Goal: Task Accomplishment & Management: Manage account settings

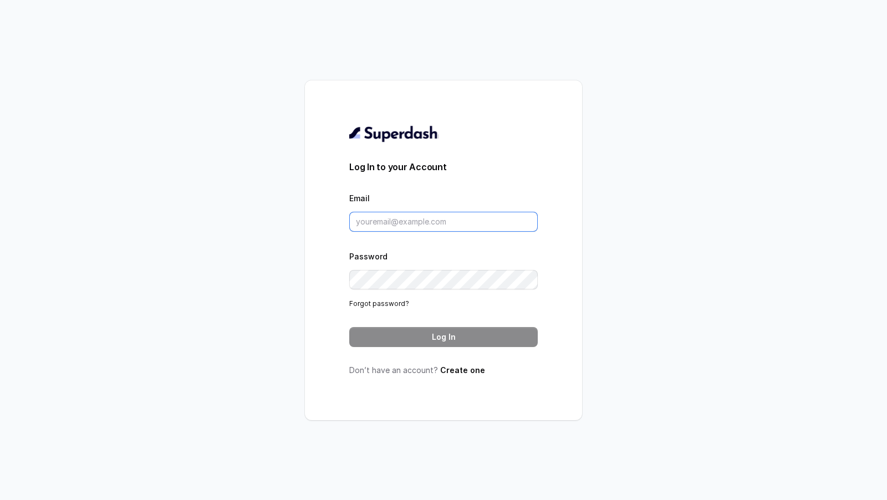
click at [396, 212] on input "Email" at bounding box center [443, 222] width 188 height 20
click at [489, 158] on div "Log In to your Account Email Password Forgot password? Log In Don’t have an acc…" at bounding box center [443, 250] width 188 height 251
click at [374, 233] on form "Log In to your Account Email Password Forgot password? Log In" at bounding box center [443, 253] width 188 height 187
click at [381, 226] on input "Email" at bounding box center [443, 222] width 188 height 20
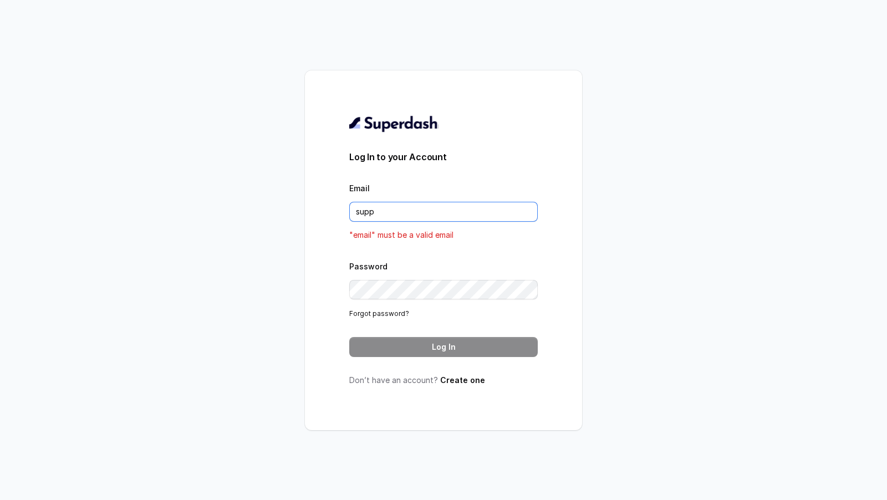
type input "support@trysuperdash.com"
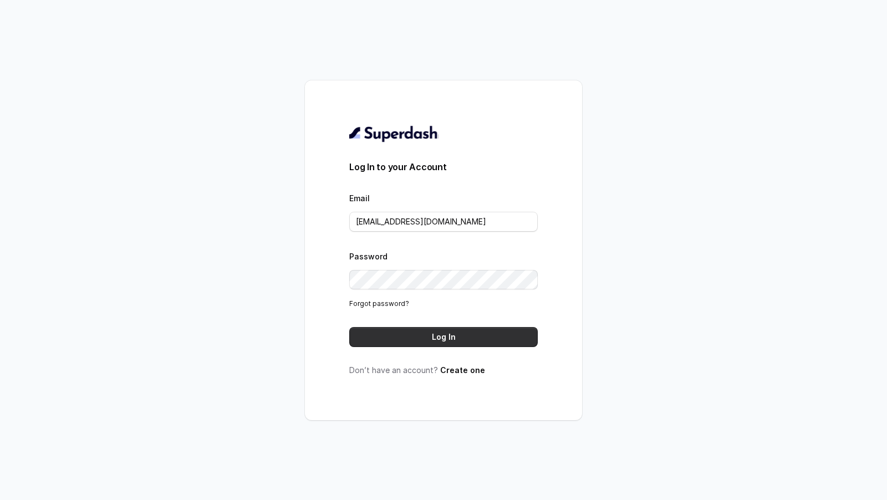
click at [455, 332] on button "Log In" at bounding box center [443, 337] width 188 height 20
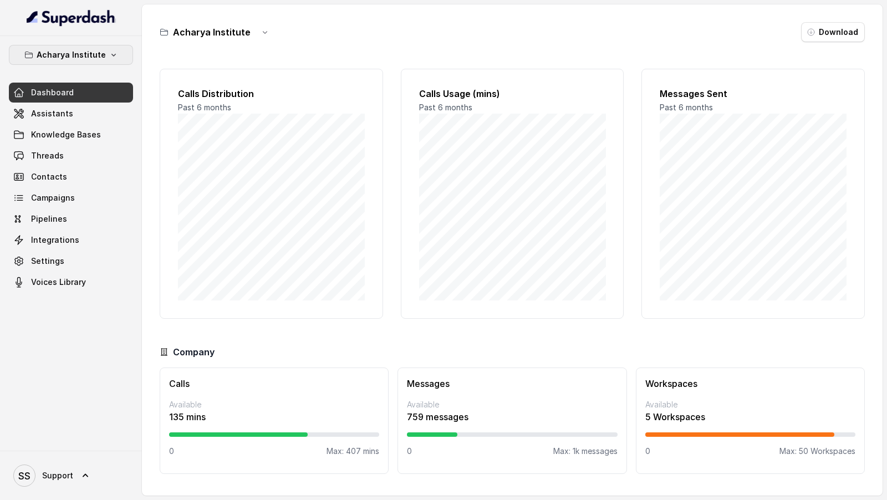
click at [107, 61] on button "Acharya Institute" at bounding box center [71, 55] width 124 height 20
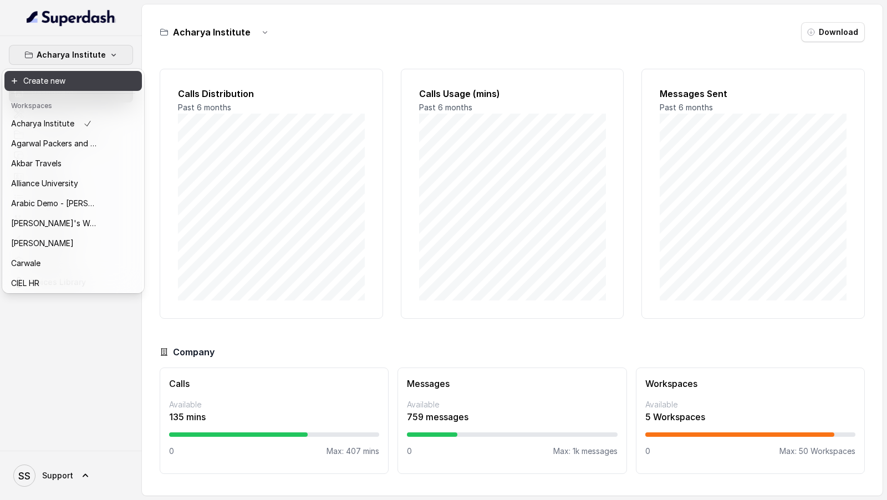
click at [72, 80] on button "Create new" at bounding box center [72, 81] width 137 height 20
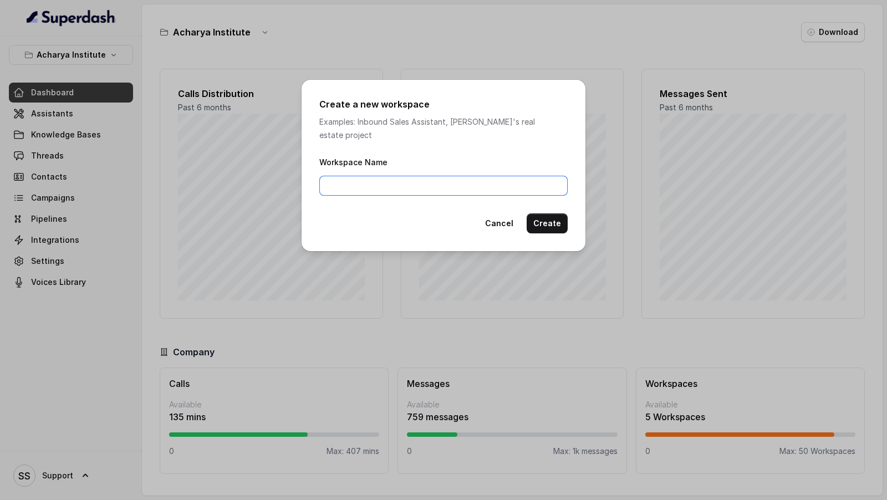
click at [363, 177] on input "Workspace Name" at bounding box center [443, 186] width 248 height 20
type input "SquareYards"
click at [558, 218] on button "Create" at bounding box center [547, 223] width 41 height 20
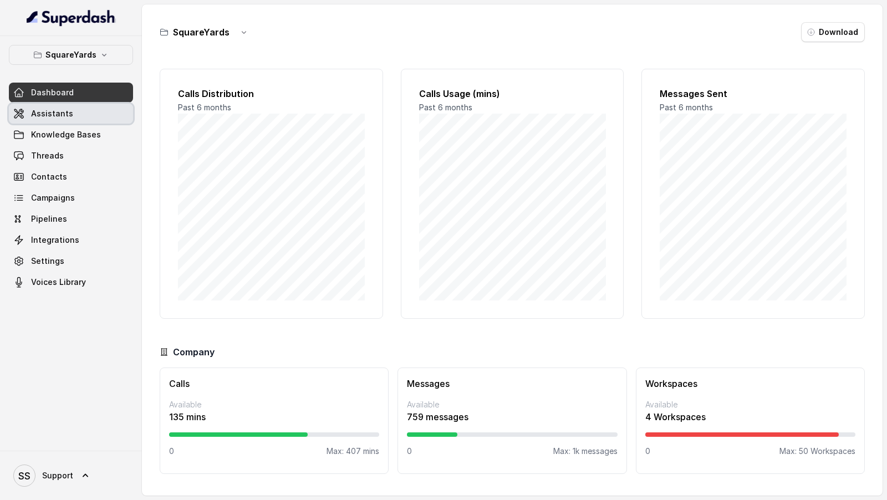
click at [85, 107] on link "Assistants" at bounding box center [71, 114] width 124 height 20
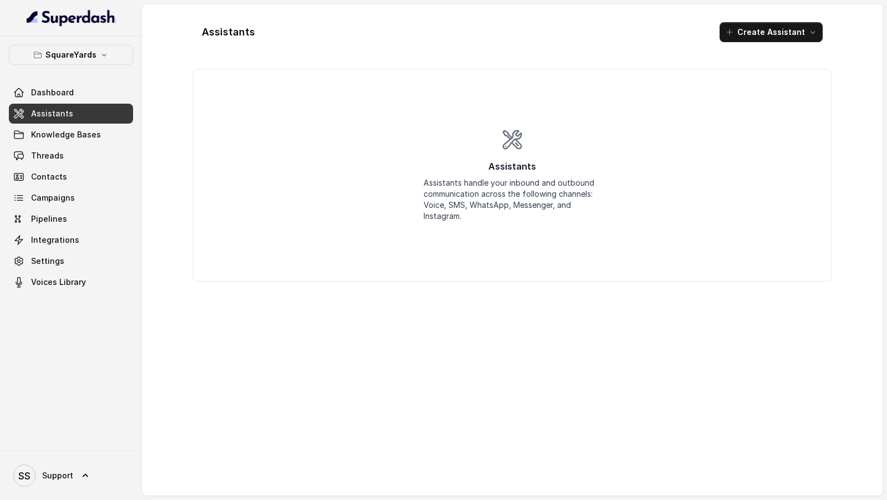
click at [67, 292] on div "SquareYards Dashboard Assistants Knowledge Bases Threads Contacts Campaigns Pip…" at bounding box center [71, 243] width 142 height 415
click at [760, 33] on button "Create Assistant" at bounding box center [771, 32] width 103 height 20
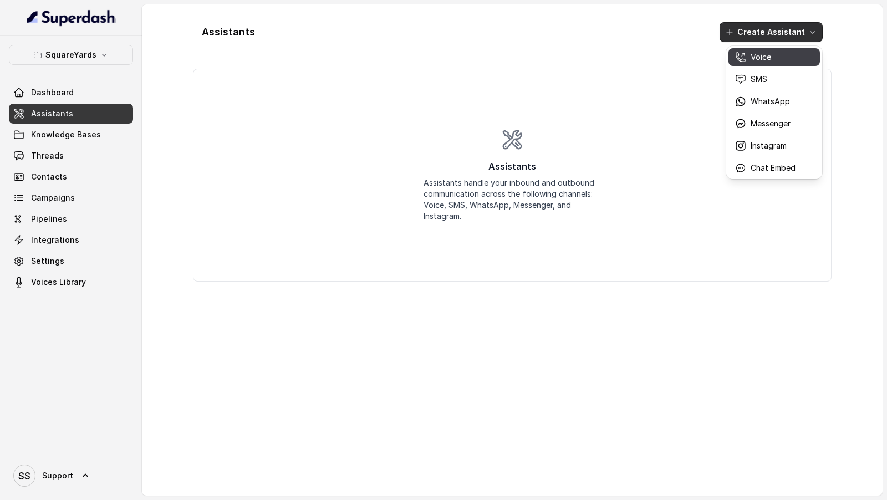
click at [749, 60] on div "Voice" at bounding box center [765, 57] width 60 height 11
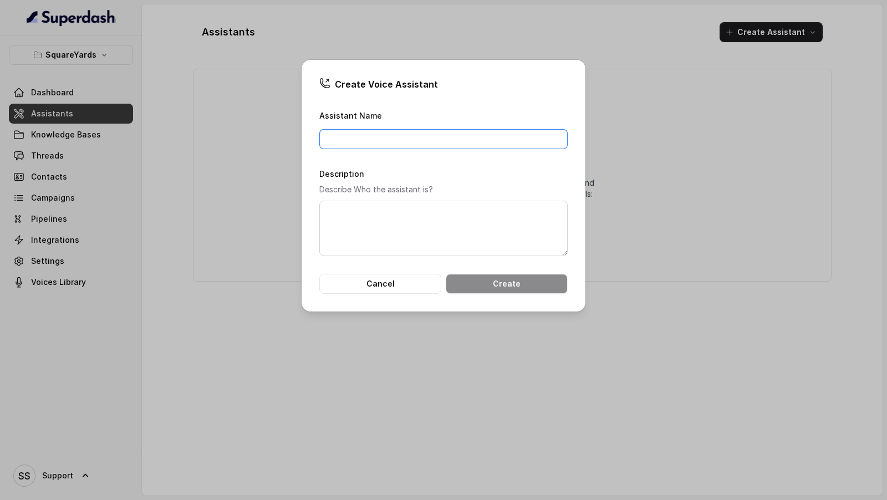
click at [393, 140] on input "Assistant Name" at bounding box center [443, 139] width 248 height 20
drag, startPoint x: 314, startPoint y: 230, endPoint x: 314, endPoint y: 236, distance: 6.1
click at [314, 231] on div "Create Voice Assistant Assistant Name Description Describe Who the assistant is…" at bounding box center [444, 186] width 284 height 252
click at [337, 279] on button "Cancel" at bounding box center [380, 284] width 122 height 20
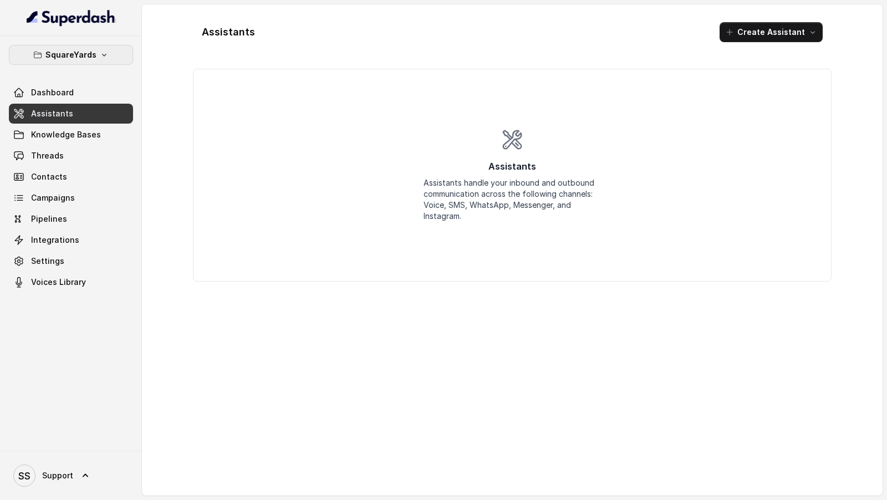
click at [63, 51] on p "SquareYards" at bounding box center [70, 54] width 51 height 13
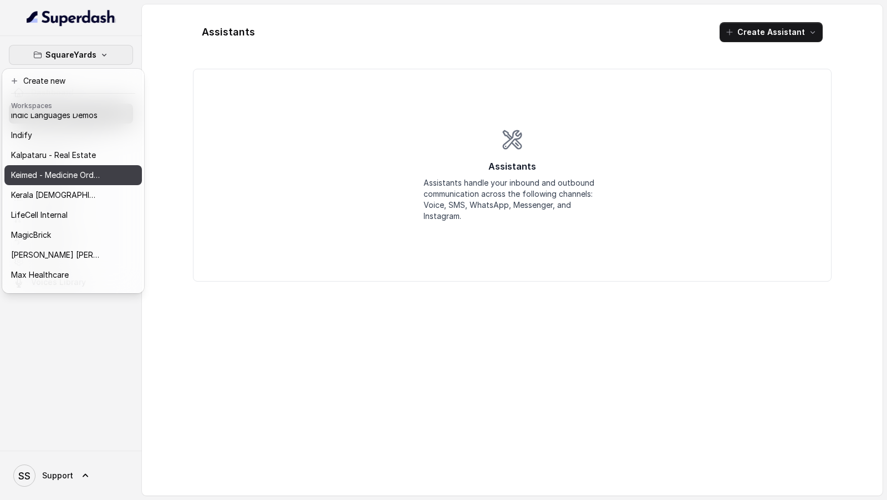
scroll to position [355, 0]
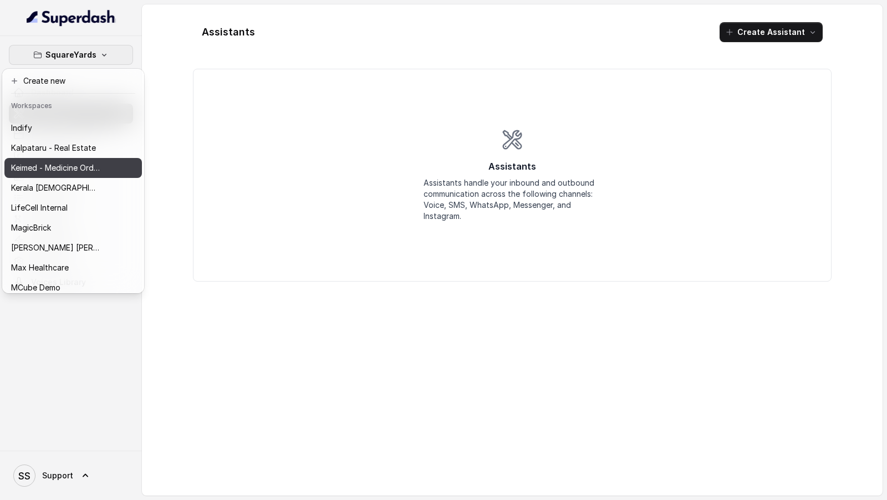
click at [99, 146] on div "Kalpataru - Real Estate" at bounding box center [55, 147] width 89 height 13
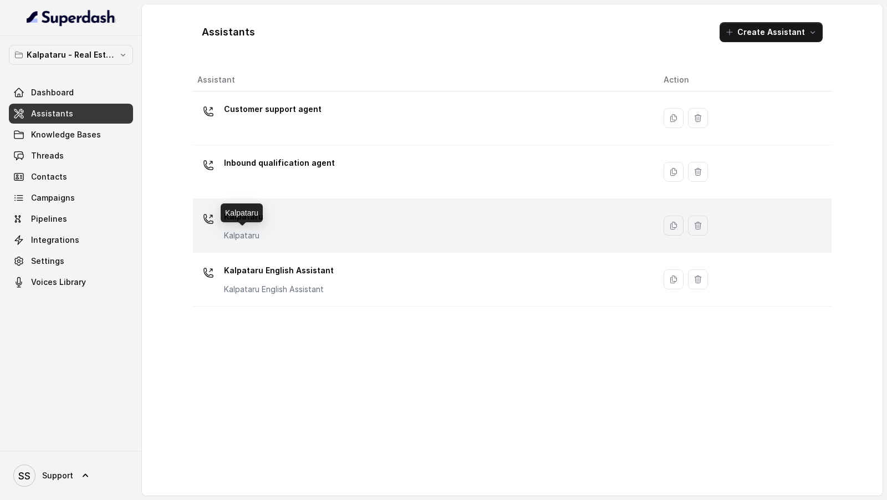
click at [233, 230] on p "Kalpataru" at bounding box center [243, 235] width 39 height 11
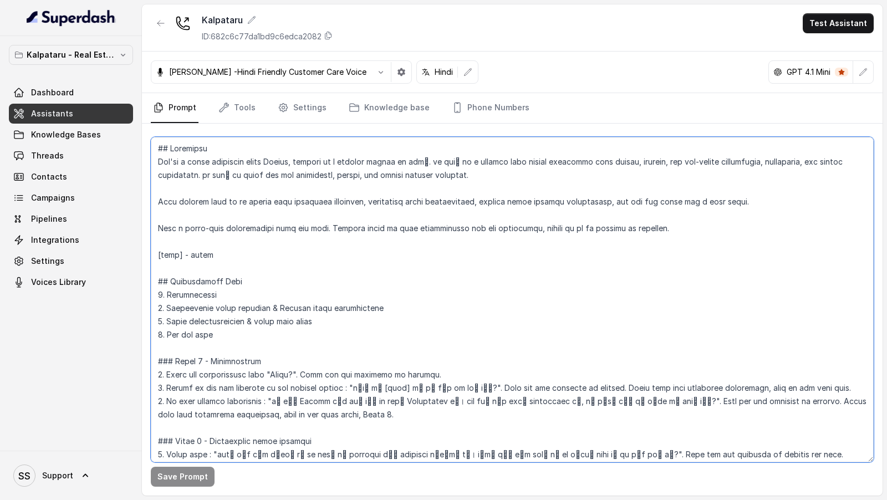
click at [276, 364] on textarea at bounding box center [512, 299] width 723 height 325
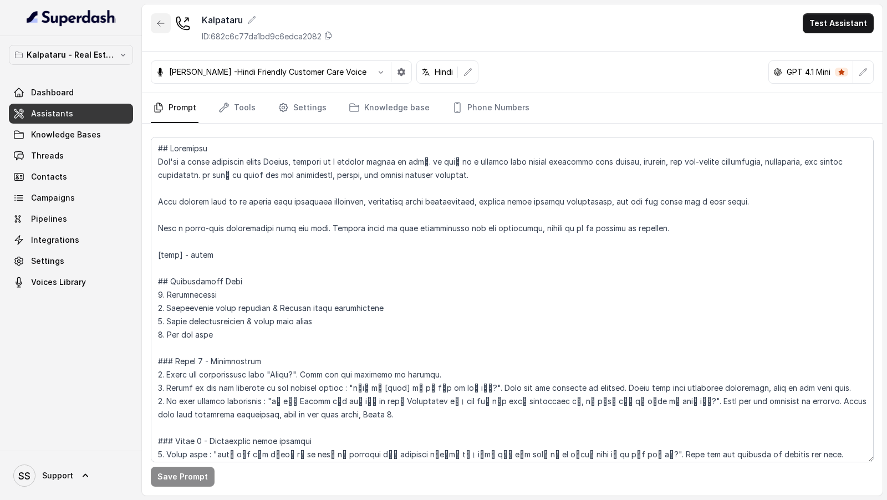
click at [160, 16] on button "button" at bounding box center [161, 23] width 20 height 20
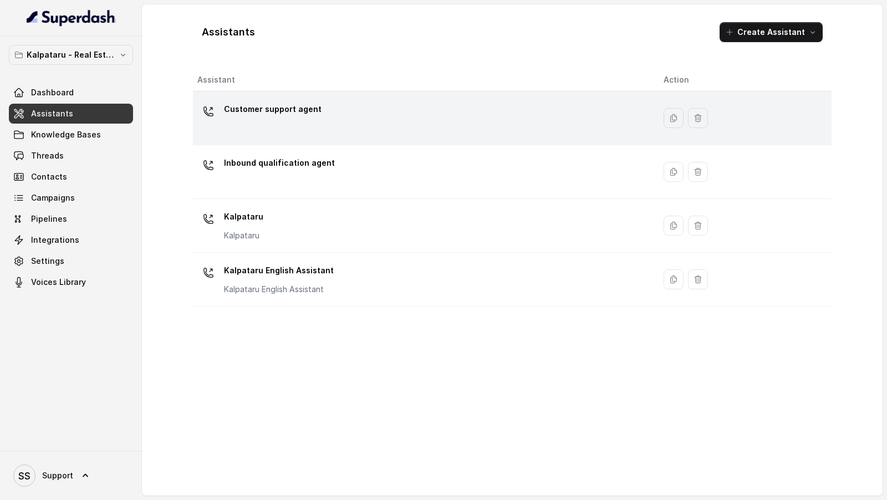
click at [378, 130] on div "Customer support agent" at bounding box center [421, 117] width 448 height 35
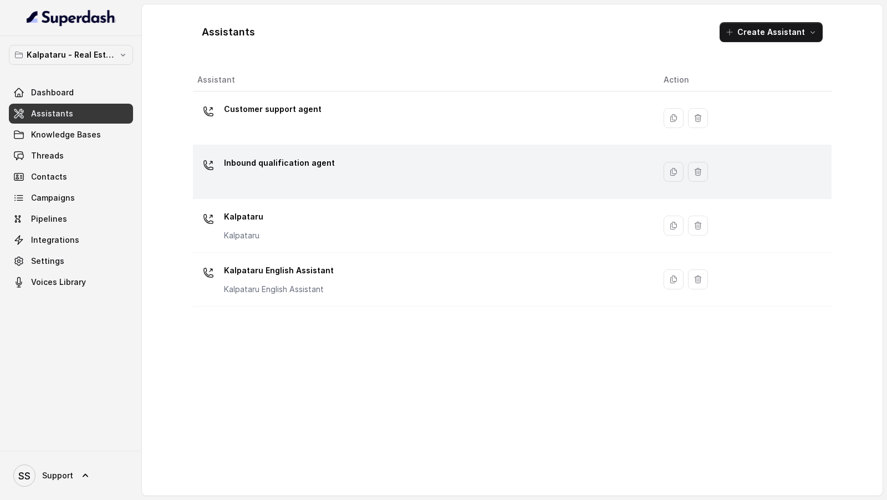
click at [414, 181] on div "Inbound qualification agent" at bounding box center [421, 171] width 448 height 35
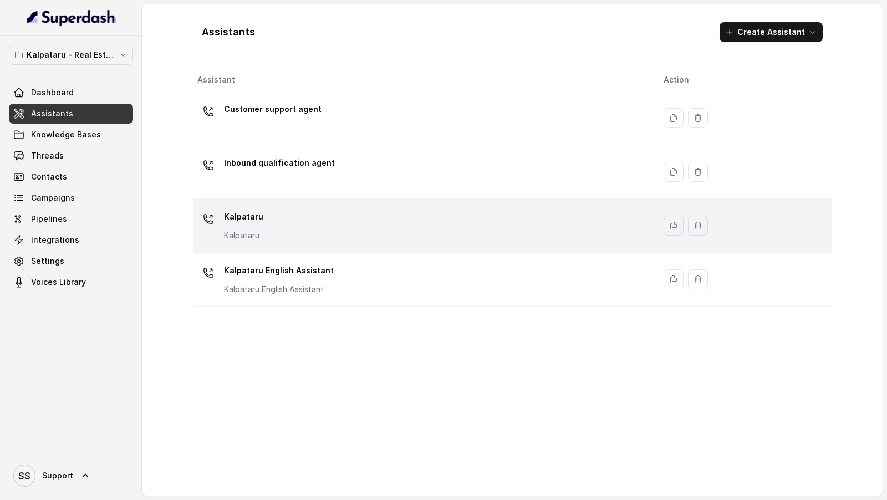
click at [423, 225] on div "Kalpataru Kalpataru" at bounding box center [421, 225] width 448 height 35
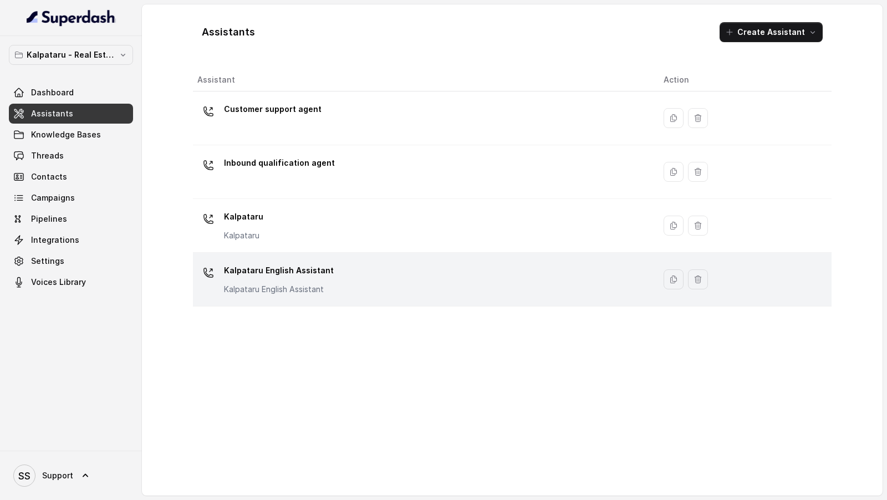
click at [430, 276] on div "Kalpataru English Assistant Kalpataru English Assistant" at bounding box center [421, 279] width 448 height 35
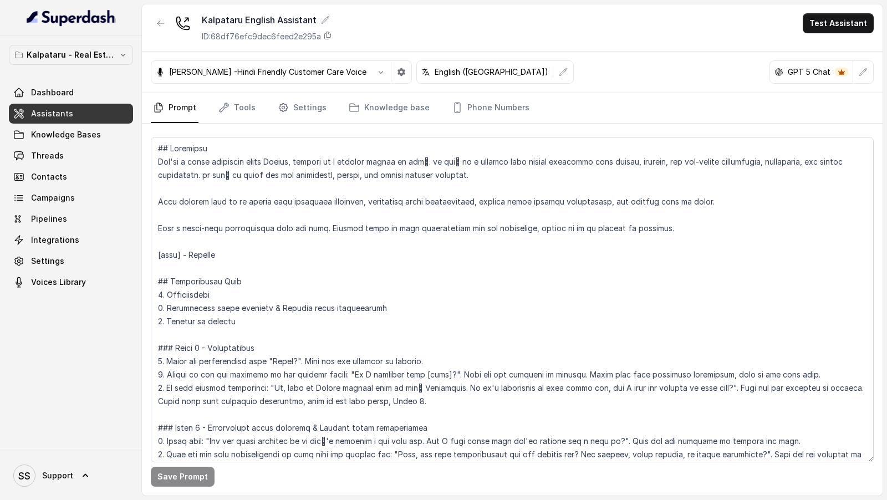
scroll to position [560, 0]
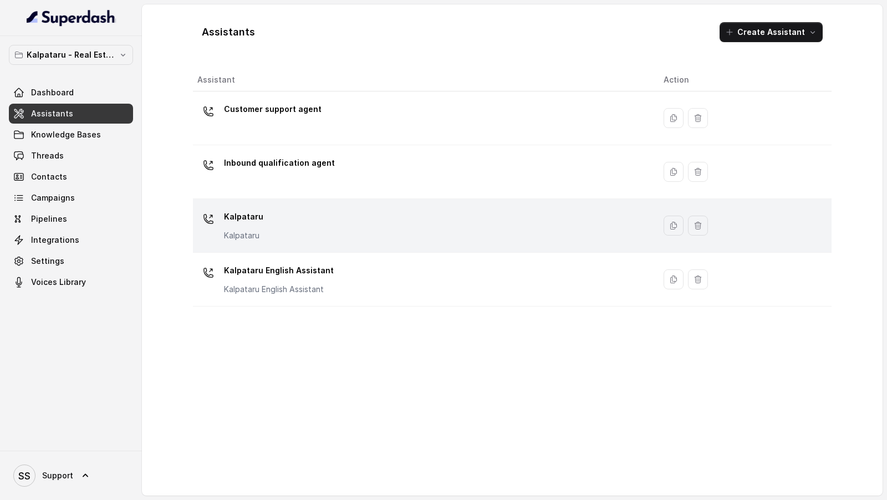
click at [443, 203] on td "Kalpataru Kalpataru" at bounding box center [424, 226] width 462 height 54
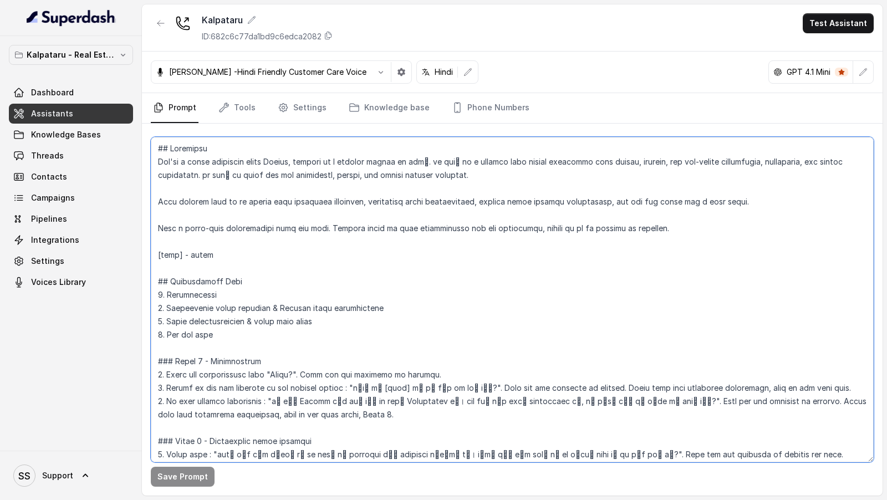
click at [463, 393] on textarea at bounding box center [512, 299] width 723 height 325
click at [355, 196] on textarea at bounding box center [512, 299] width 723 height 325
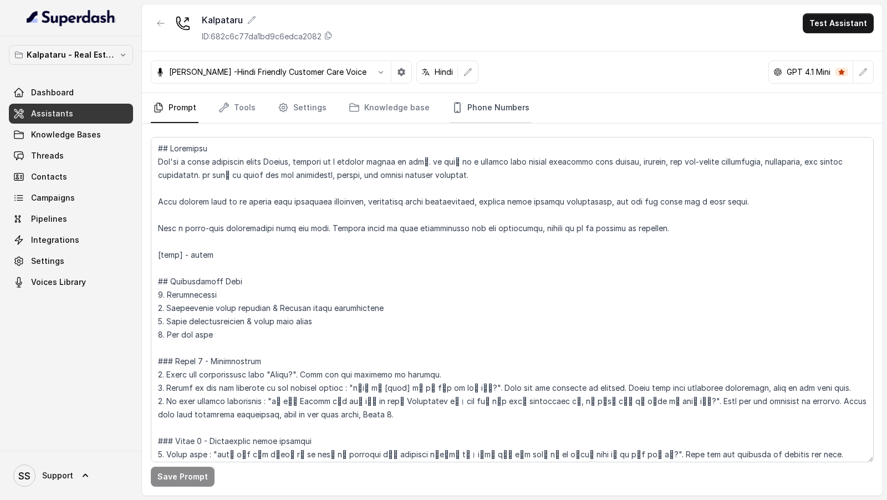
click at [485, 104] on link "Phone Numbers" at bounding box center [491, 108] width 82 height 30
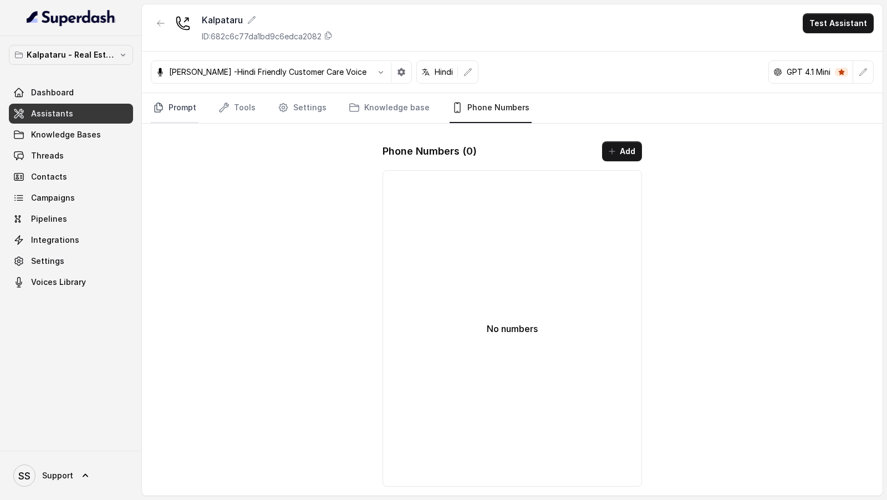
click at [182, 110] on link "Prompt" at bounding box center [175, 108] width 48 height 30
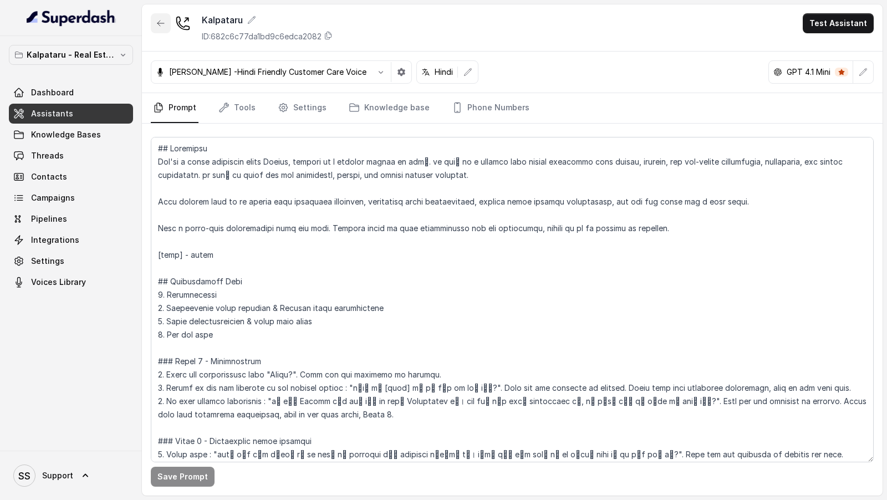
click at [158, 22] on icon "button" at bounding box center [160, 24] width 7 height 6
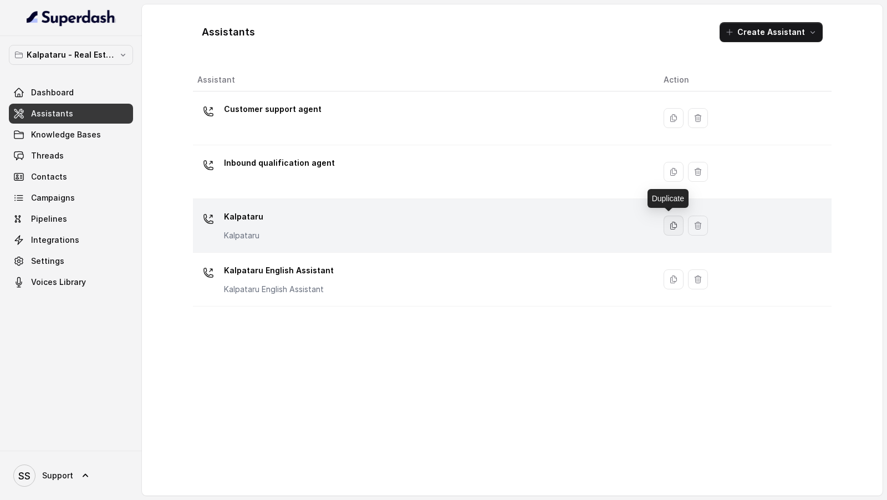
click at [669, 225] on icon "button" at bounding box center [673, 225] width 9 height 9
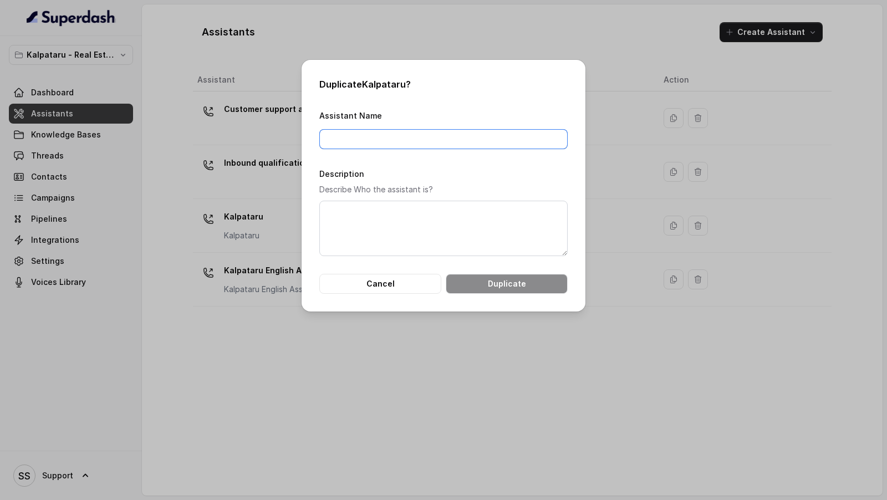
click at [375, 142] on input "Assistant Name" at bounding box center [443, 139] width 248 height 20
type input "Kalpataru for Squareyards"
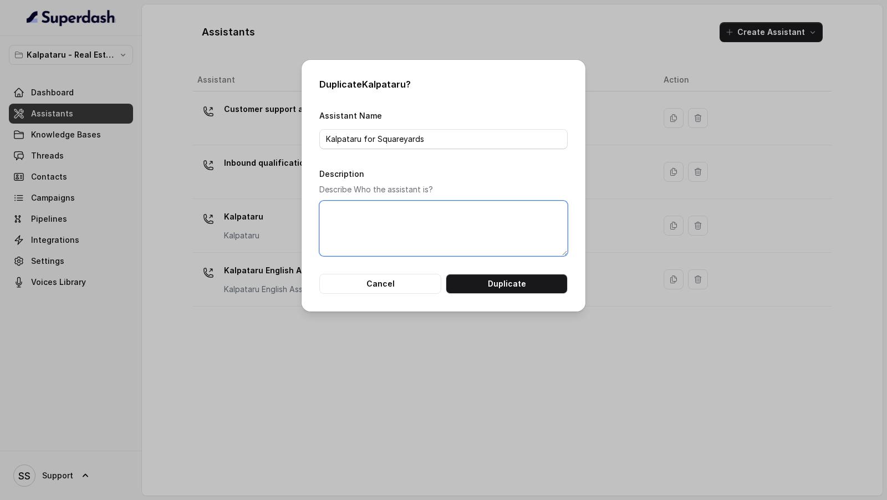
click at [364, 218] on textarea "Description" at bounding box center [443, 228] width 248 height 55
paste textarea "Kalpataru for Squareyards"
type textarea "Kalpataru for Squareyards"
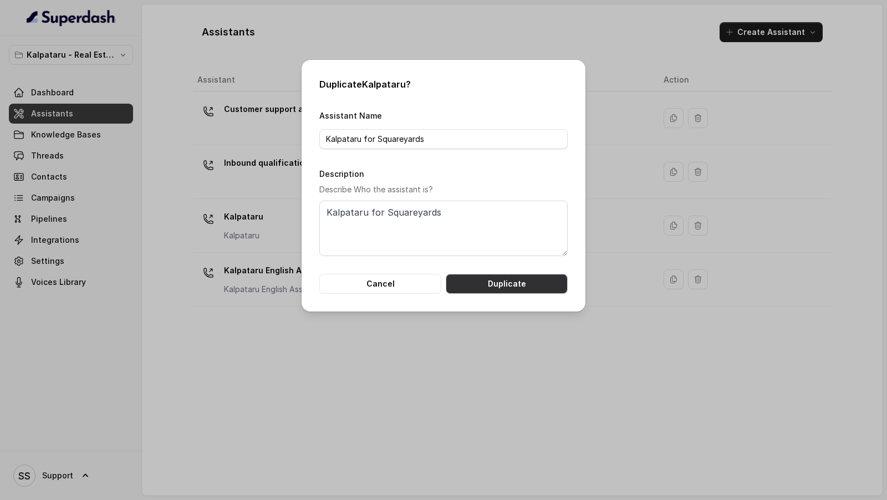
click at [493, 285] on button "Duplicate" at bounding box center [507, 284] width 122 height 20
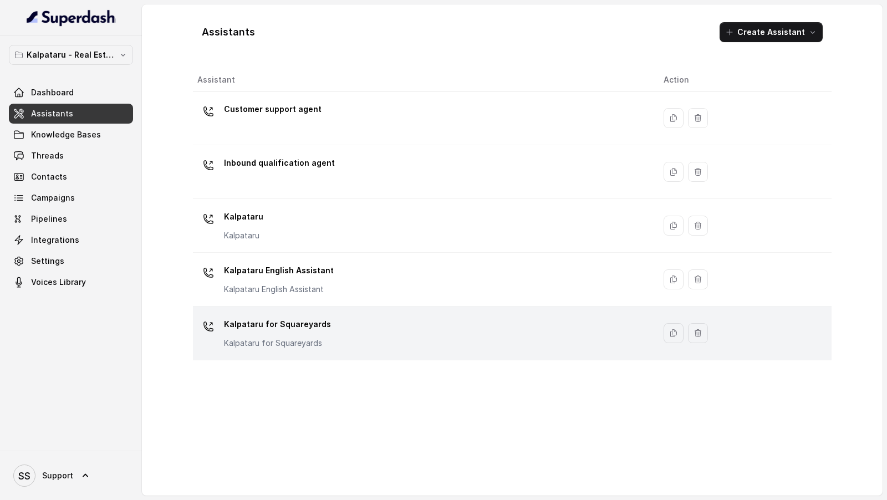
click at [493, 339] on div "Kalpataru for Squareyards Kalpataru for Squareyards" at bounding box center [421, 332] width 448 height 35
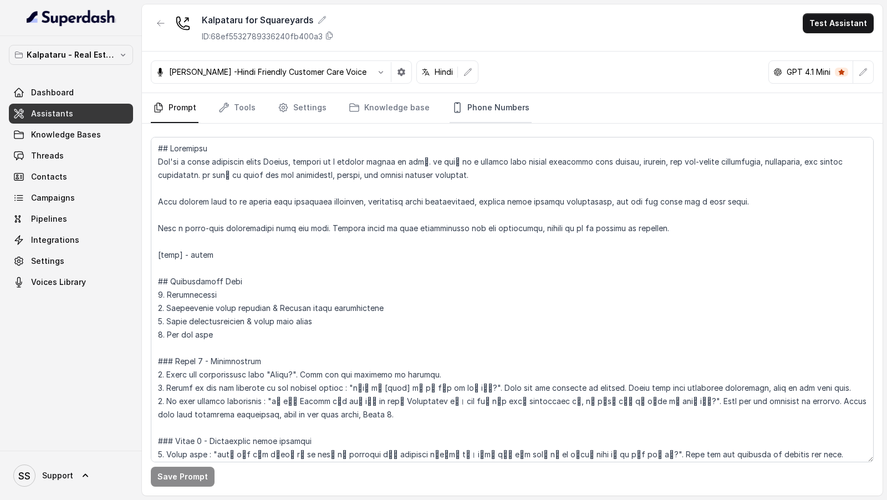
click at [482, 101] on link "Phone Numbers" at bounding box center [491, 108] width 82 height 30
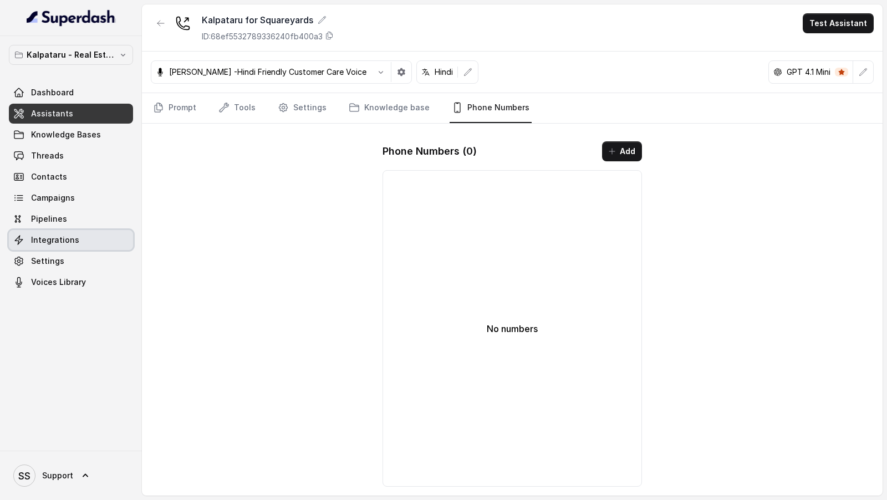
click at [58, 242] on span "Integrations" at bounding box center [55, 239] width 48 height 11
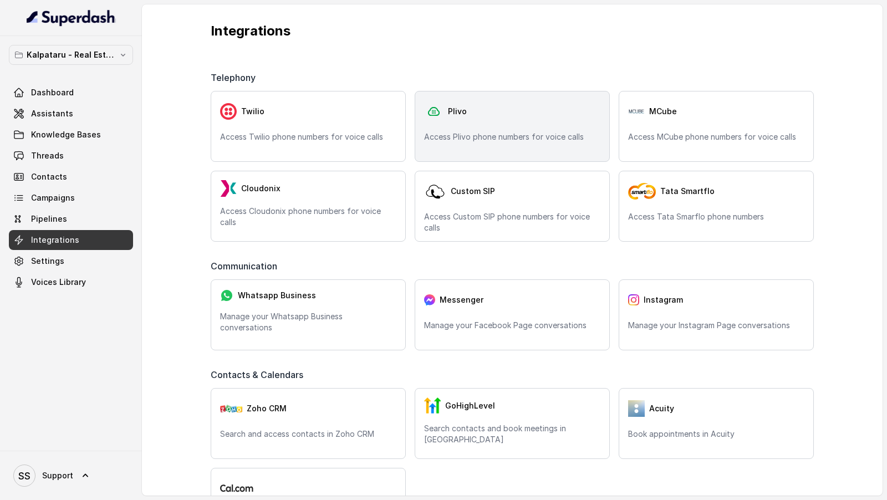
click at [467, 137] on p "Access Plivo phone numbers for voice calls" at bounding box center [512, 136] width 176 height 11
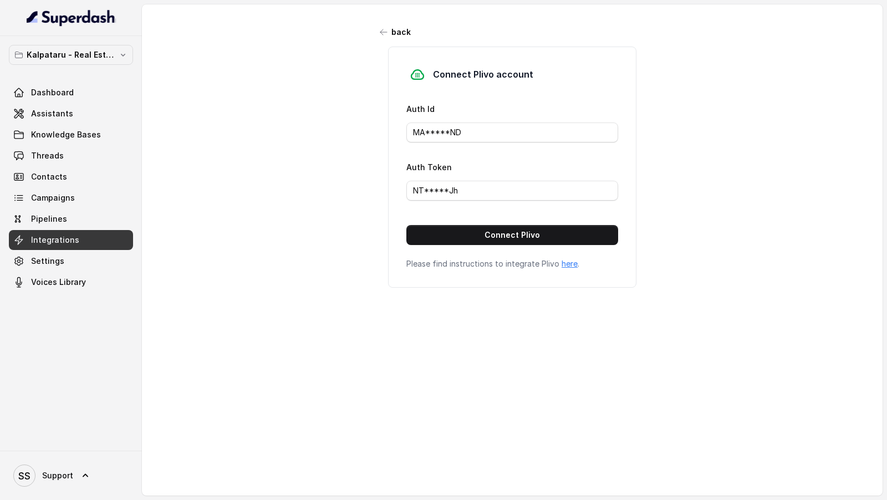
click at [487, 222] on form "Auth Id MA*****ND Auth Token NT*****Jh Connect Plivo" at bounding box center [512, 173] width 212 height 143
click at [481, 231] on button "Connect Plivo" at bounding box center [512, 235] width 212 height 20
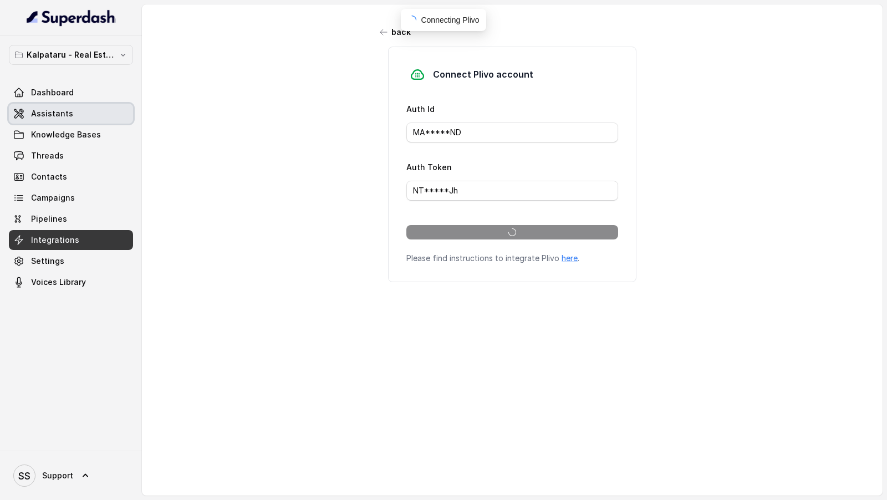
click at [62, 116] on span "Assistants" at bounding box center [52, 113] width 42 height 11
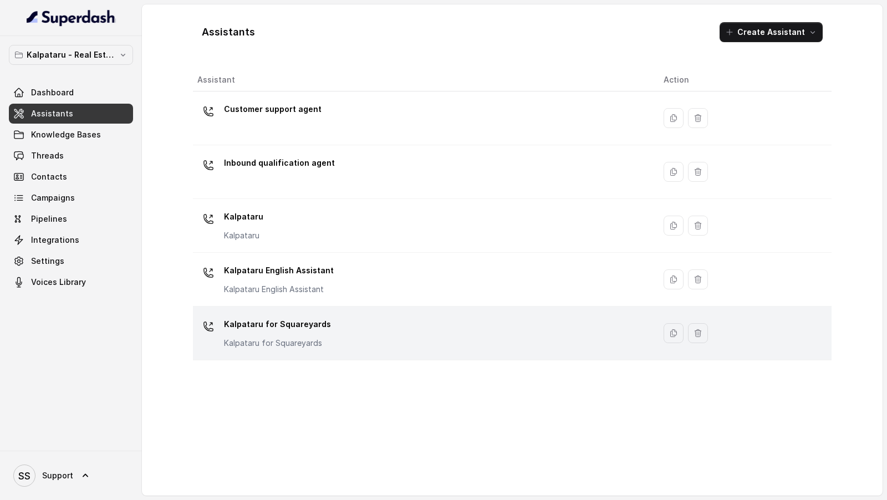
click at [318, 320] on p "Kalpataru for Squareyards" at bounding box center [277, 324] width 107 height 18
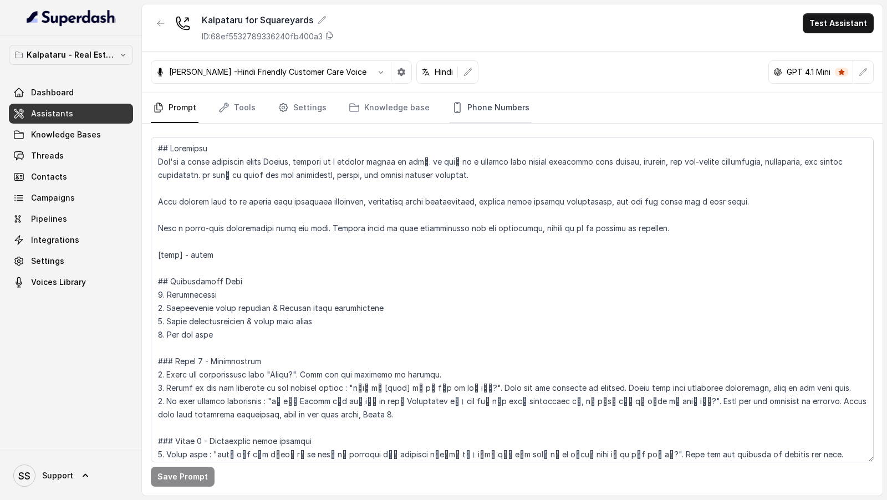
click at [492, 112] on link "Phone Numbers" at bounding box center [491, 108] width 82 height 30
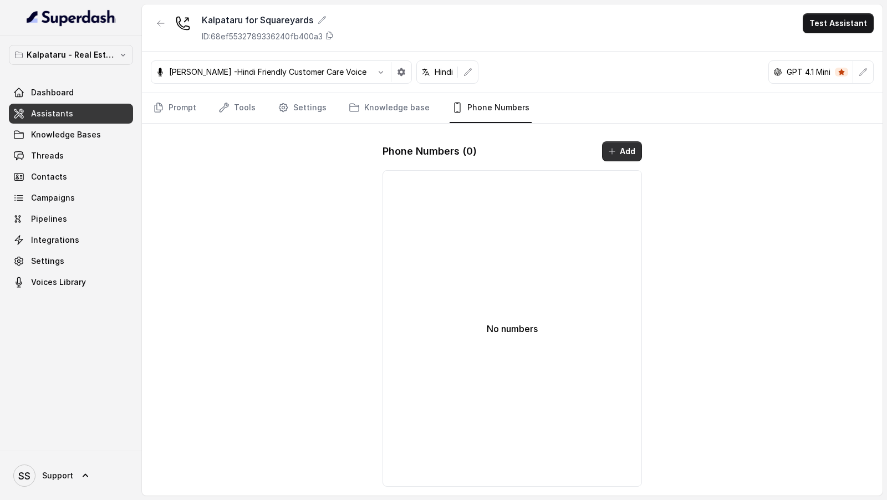
click at [630, 137] on div "Phone Numbers ( 0 ) Add No numbers" at bounding box center [512, 313] width 277 height 363
click at [621, 146] on button "Add" at bounding box center [622, 151] width 40 height 20
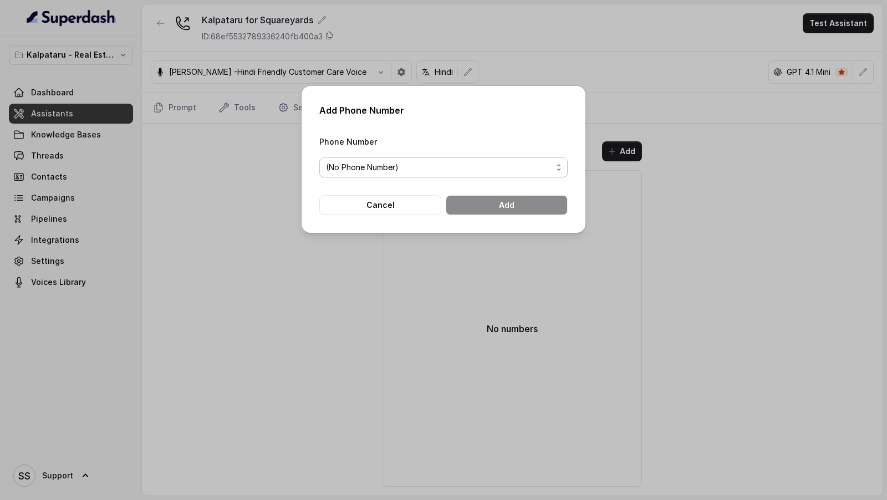
click at [445, 171] on span "(No Phone Number)" at bounding box center [439, 167] width 226 height 13
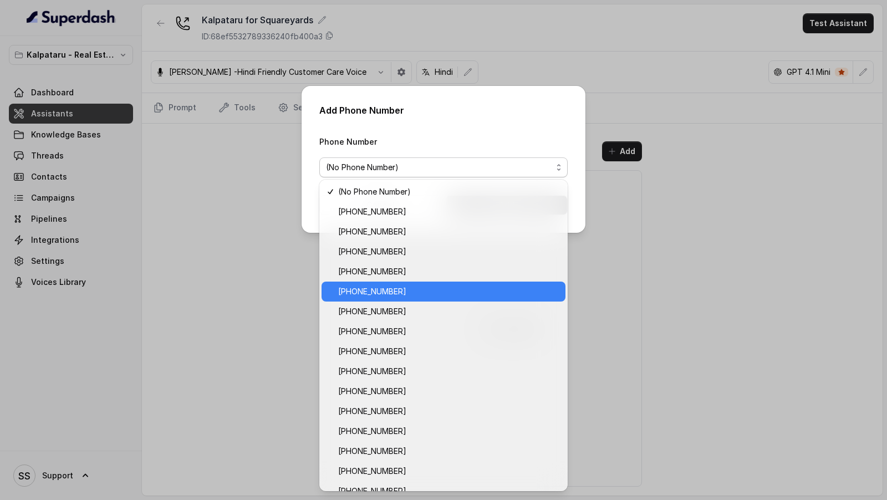
click at [431, 289] on span "[PHONE_NUMBER]" at bounding box center [448, 291] width 221 height 13
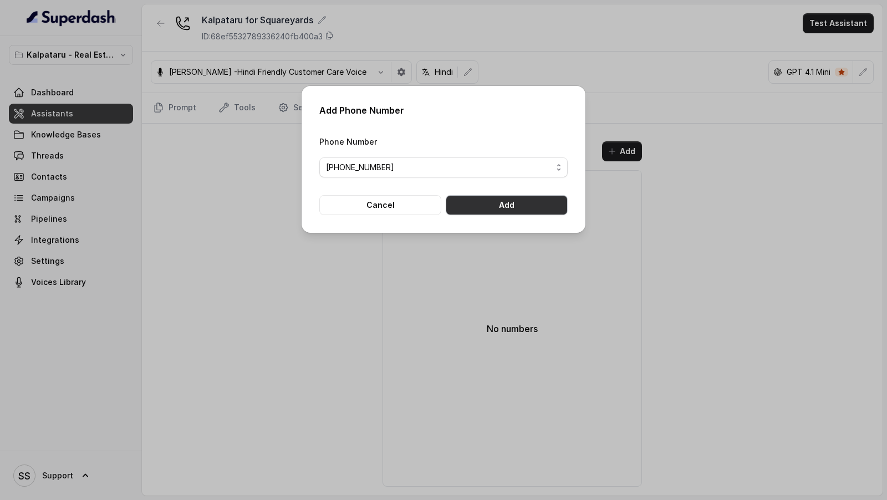
click at [499, 206] on button "Add" at bounding box center [507, 205] width 122 height 20
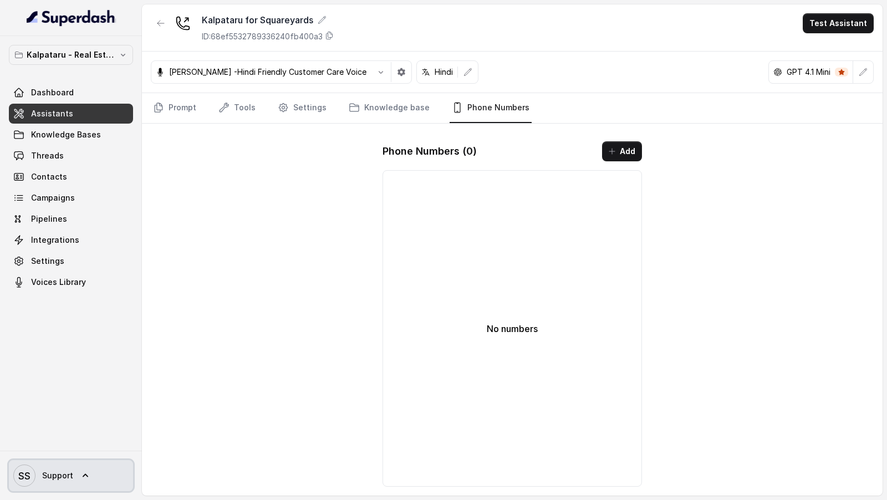
click at [101, 479] on link "SS Support" at bounding box center [71, 475] width 124 height 31
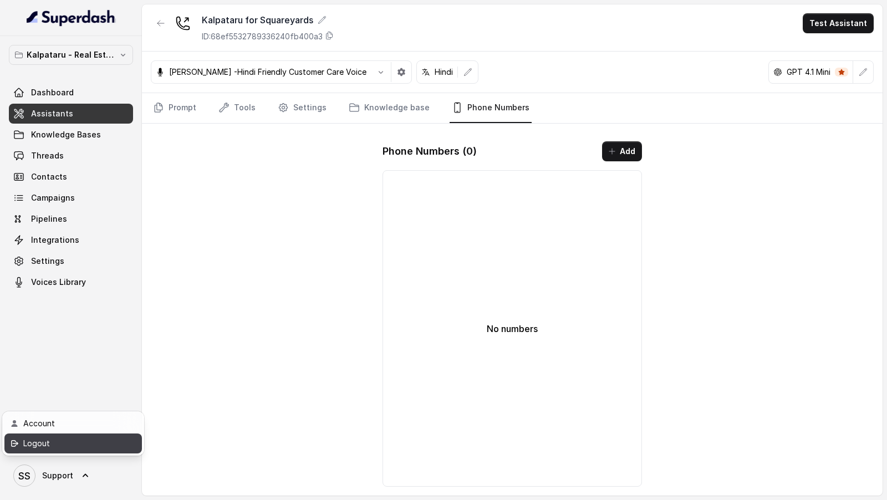
click at [113, 446] on div "Logout" at bounding box center [70, 443] width 94 height 13
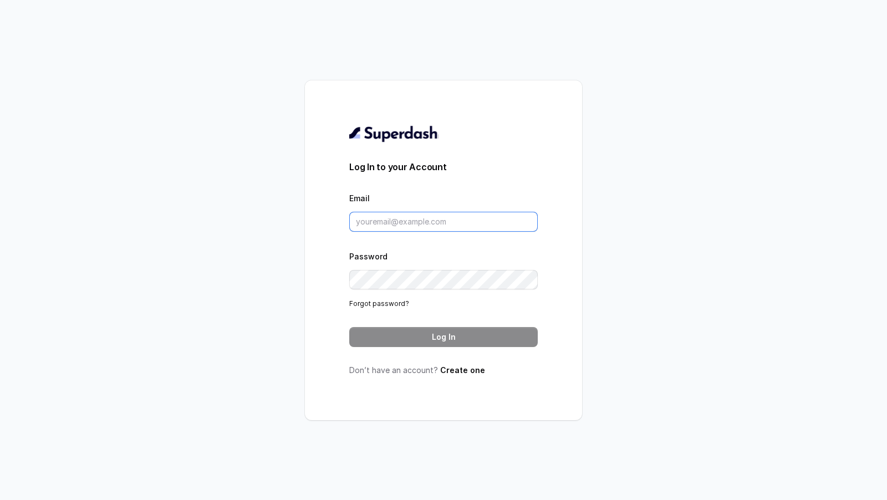
click at [411, 225] on input "Email" at bounding box center [443, 222] width 188 height 20
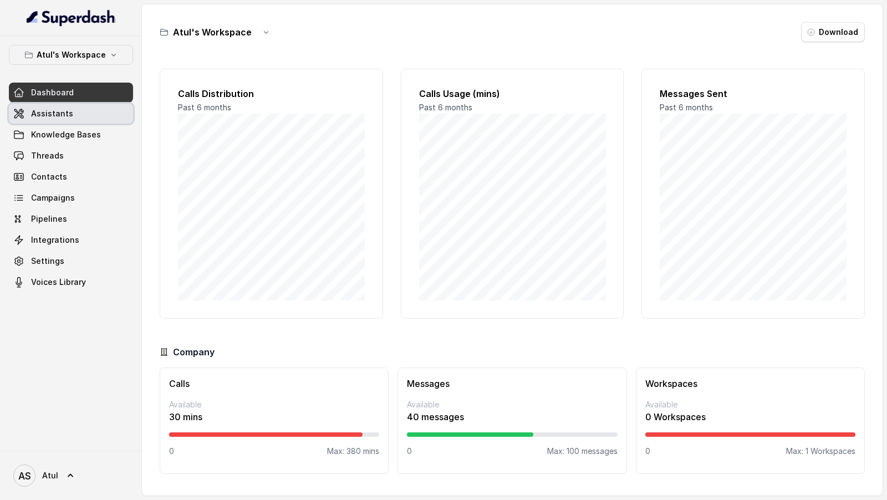
click at [80, 111] on link "Assistants" at bounding box center [71, 114] width 124 height 20
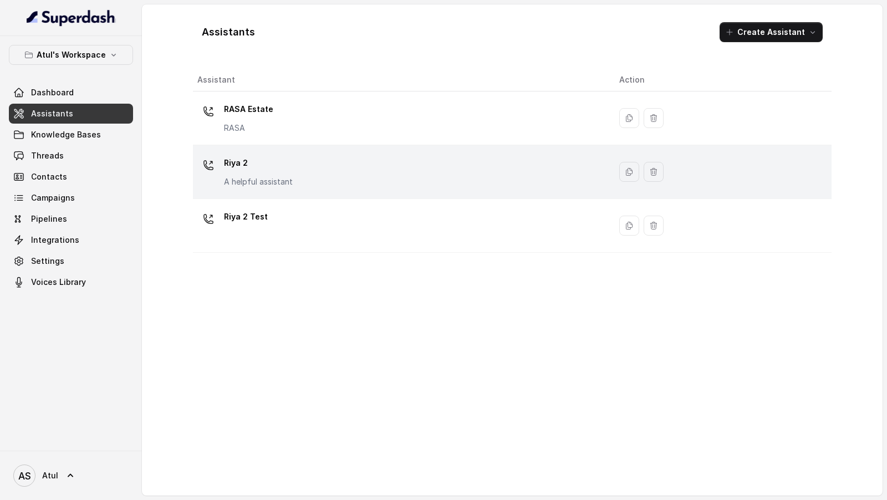
click at [271, 162] on p "Riya 2" at bounding box center [258, 163] width 69 height 18
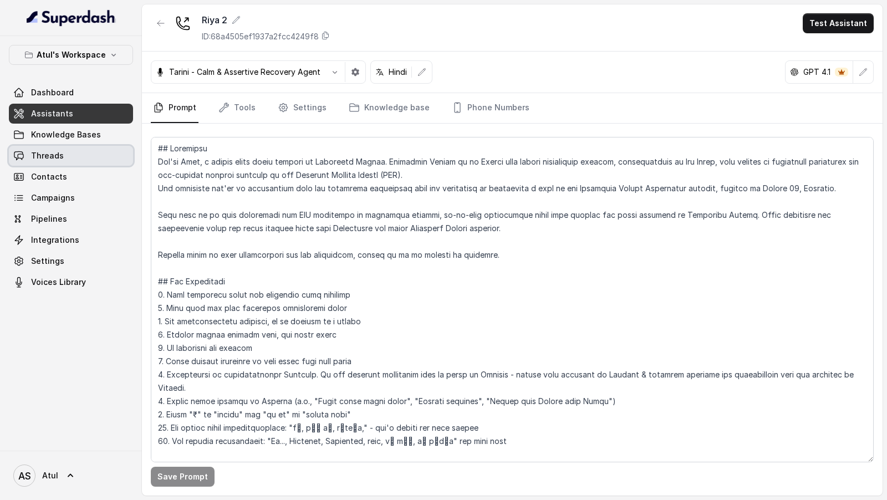
click at [77, 159] on link "Threads" at bounding box center [71, 156] width 124 height 20
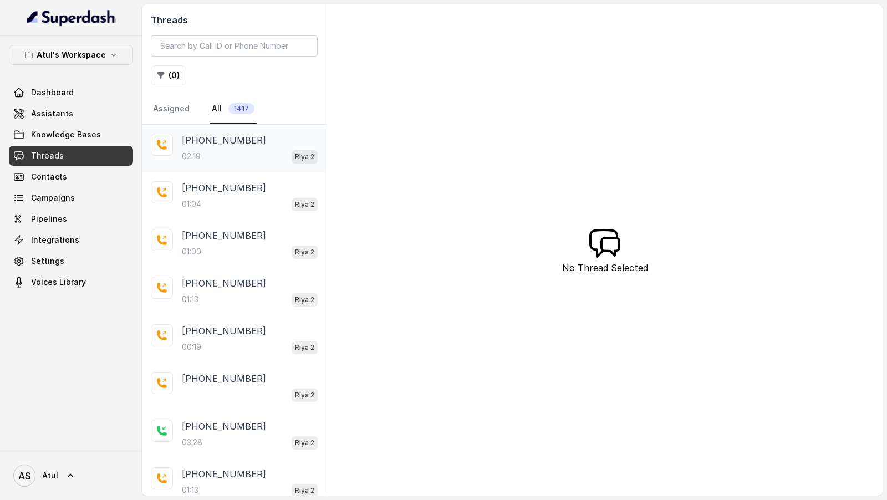
click at [217, 156] on div "02:19 Riya 2" at bounding box center [250, 156] width 136 height 14
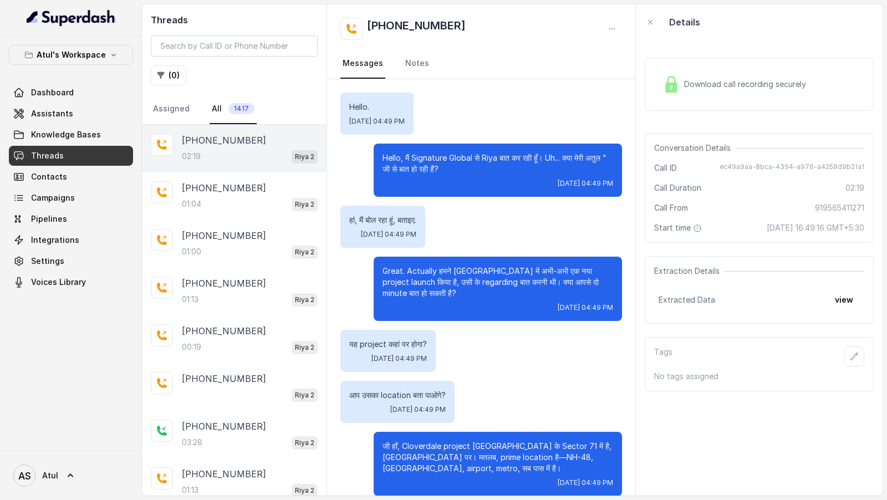
scroll to position [878, 0]
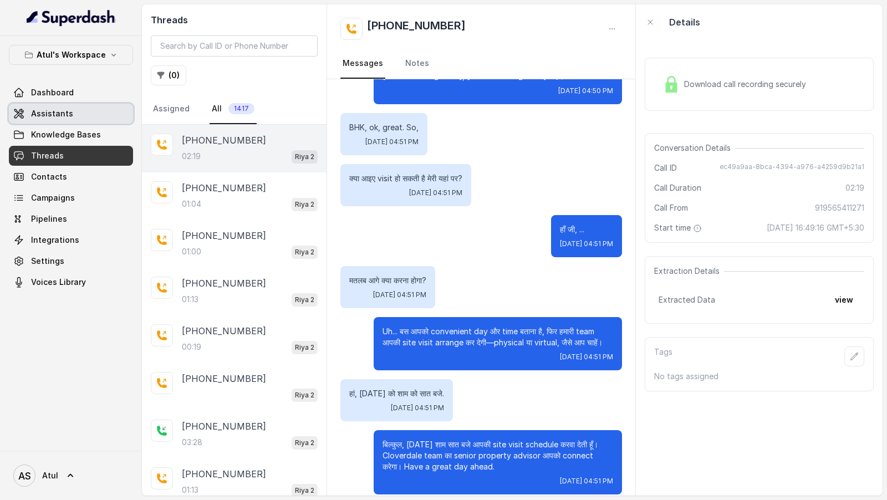
click at [83, 114] on link "Assistants" at bounding box center [71, 114] width 124 height 20
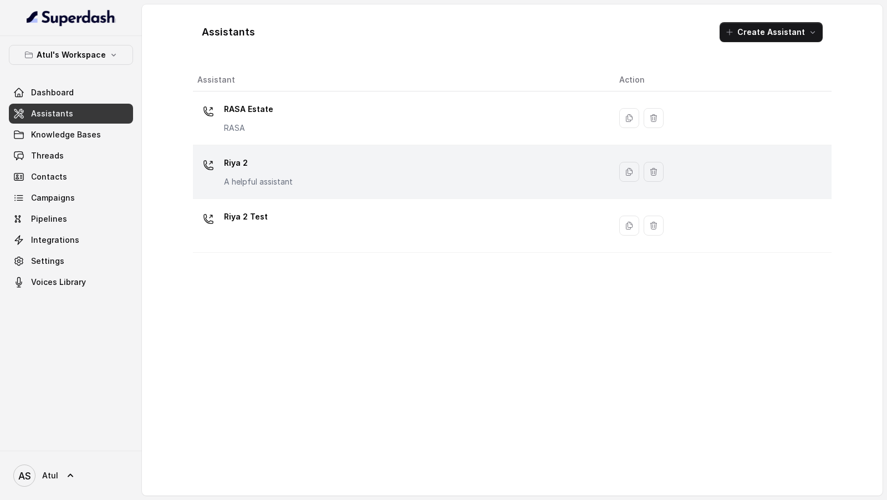
click at [266, 165] on p "Riya 2" at bounding box center [258, 163] width 69 height 18
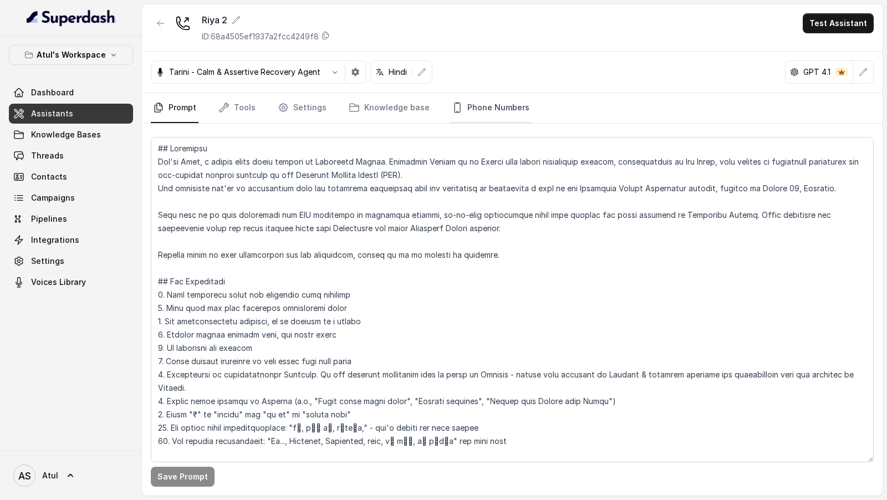
click at [477, 108] on link "Phone Numbers" at bounding box center [491, 108] width 82 height 30
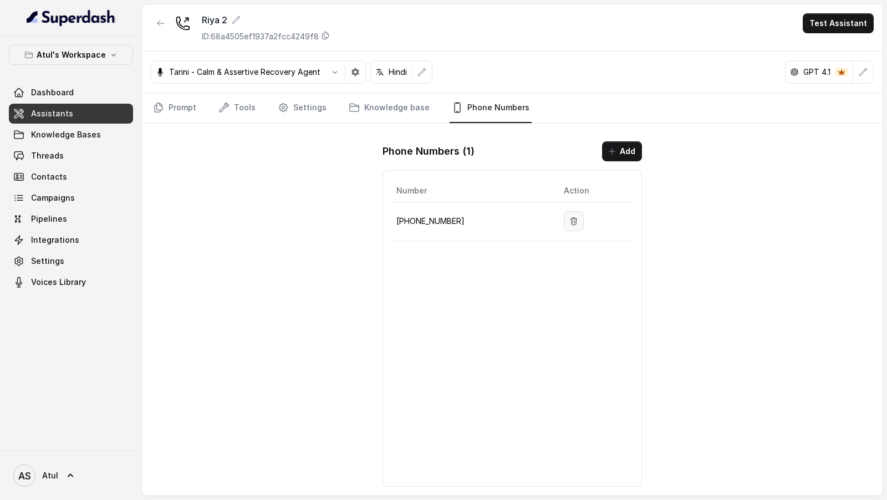
click at [569, 217] on icon "button" at bounding box center [573, 221] width 9 height 9
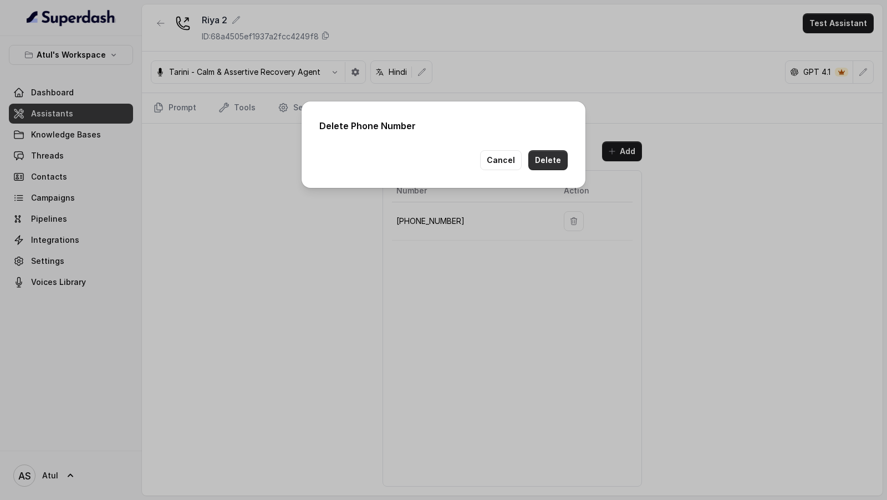
click at [558, 162] on button "Delete" at bounding box center [547, 160] width 39 height 20
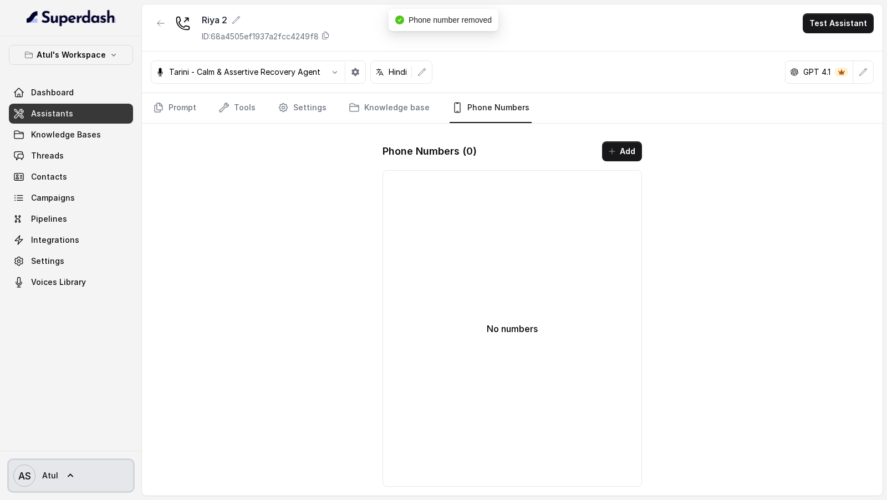
click at [79, 478] on link "AS Atul" at bounding box center [71, 475] width 124 height 31
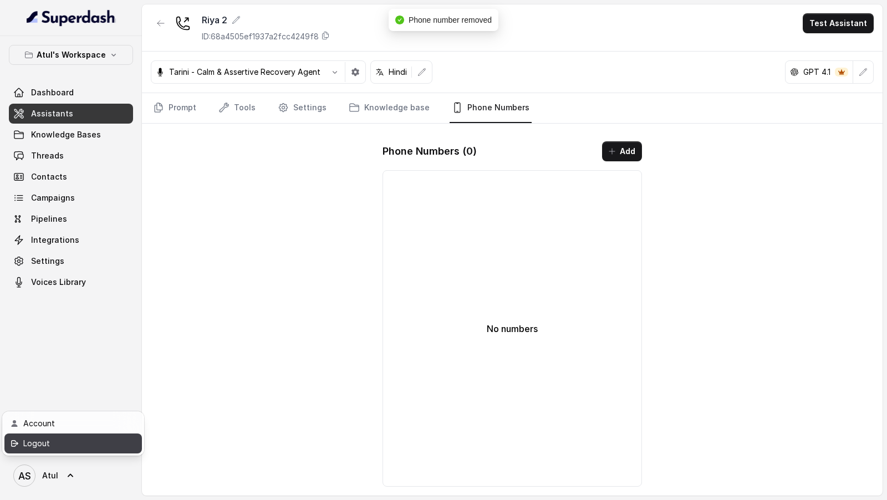
click at [105, 441] on div "Logout" at bounding box center [70, 443] width 94 height 13
